Goal: Browse casually: Explore the website without a specific task or goal

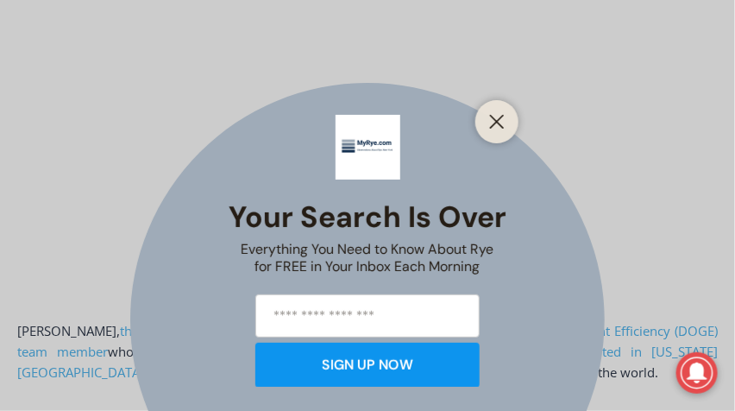
scroll to position [644, 0]
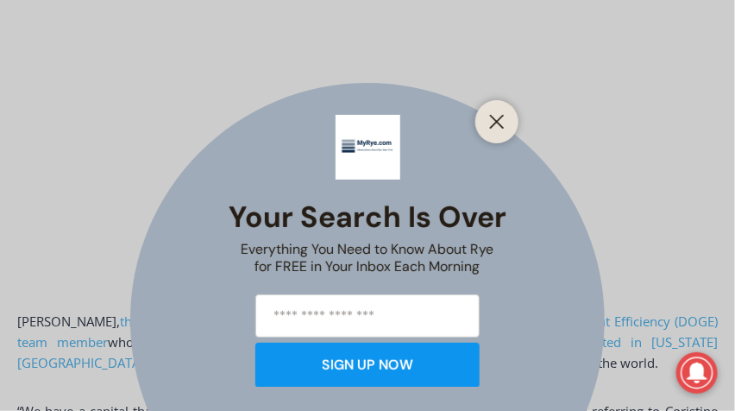
drag, startPoint x: 491, startPoint y: 122, endPoint x: 564, endPoint y: 120, distance: 72.5
click at [491, 122] on icon "Close" at bounding box center [497, 122] width 16 height 16
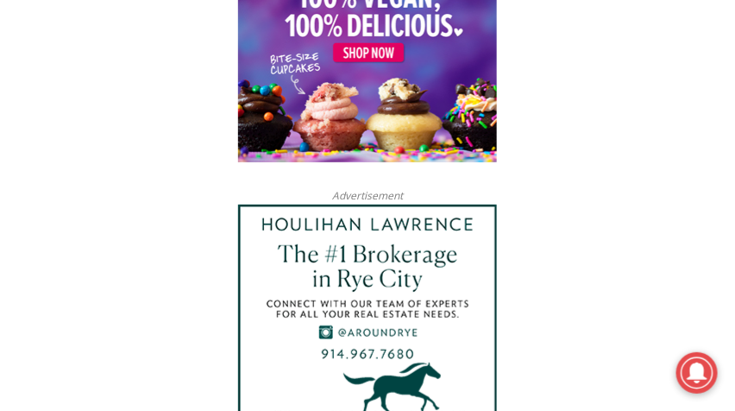
scroll to position [7295, 0]
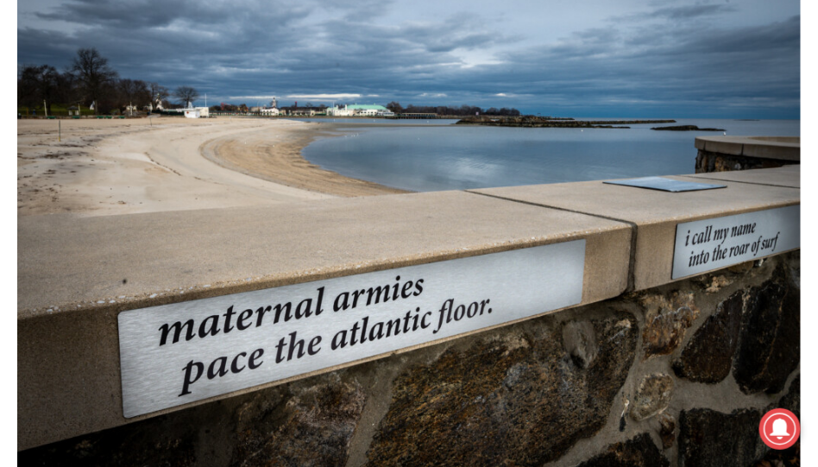
scroll to position [663, 0]
